Goal: Task Accomplishment & Management: Complete application form

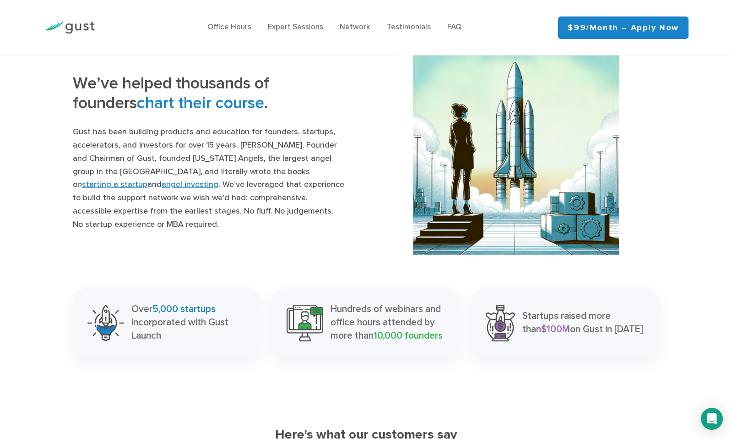
scroll to position [908, 0]
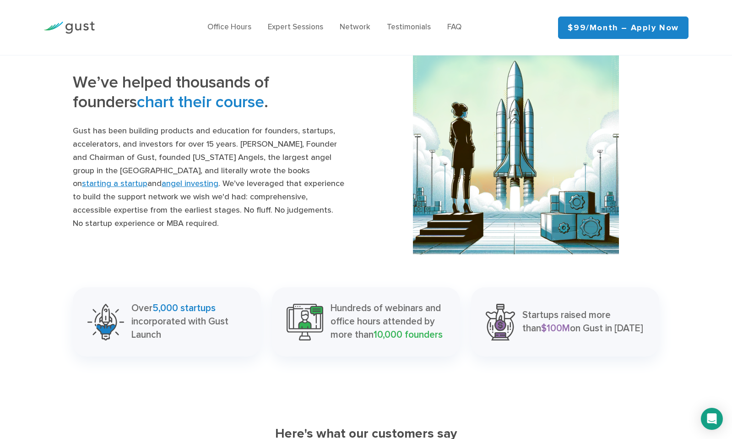
click at [162, 179] on link "angel investing" at bounding box center [190, 184] width 57 height 10
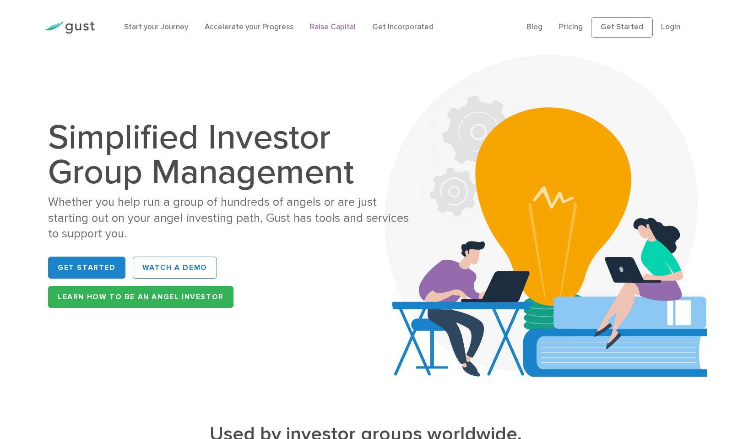
click at [336, 23] on link "Raise Capital" at bounding box center [333, 26] width 46 height 9
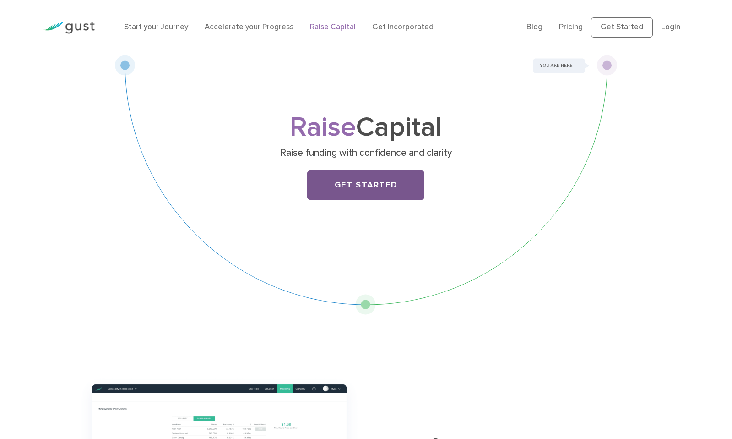
click at [367, 177] on link "Get Started" at bounding box center [365, 184] width 117 height 29
